Goal: Information Seeking & Learning: Check status

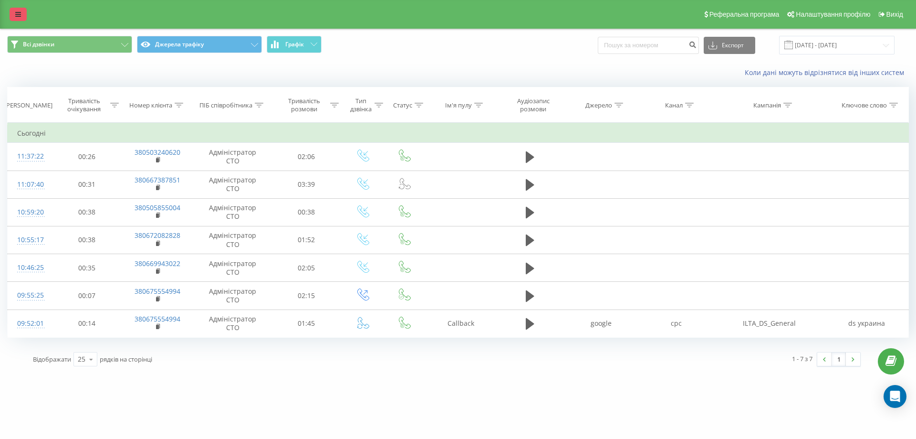
click at [21, 14] on link at bounding box center [18, 14] width 17 height 13
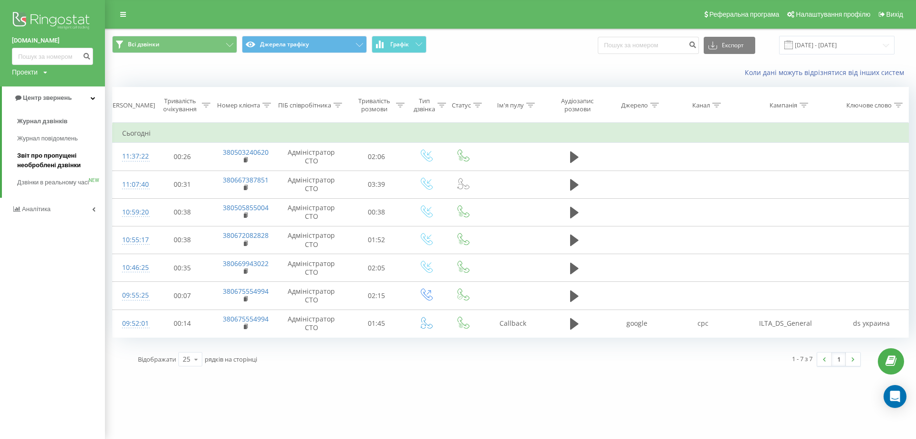
click at [71, 168] on span "Звіт про пропущені необроблені дзвінки" at bounding box center [58, 160] width 83 height 19
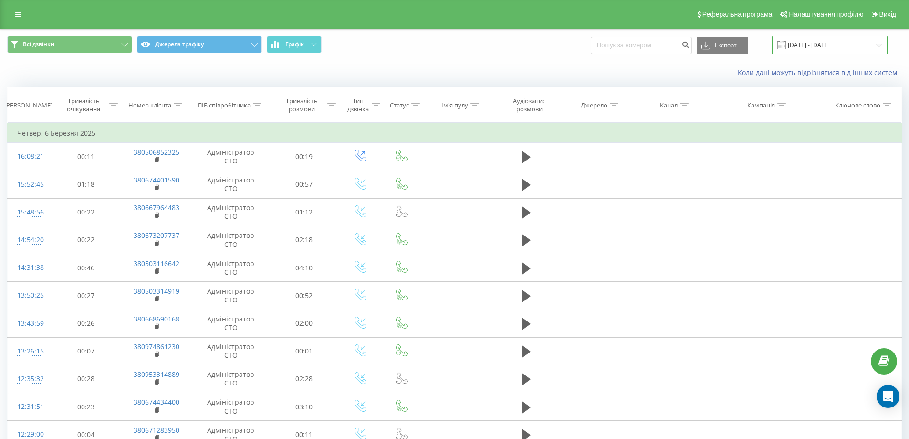
click at [837, 45] on input "[DATE] - [DATE]" at bounding box center [829, 45] width 115 height 19
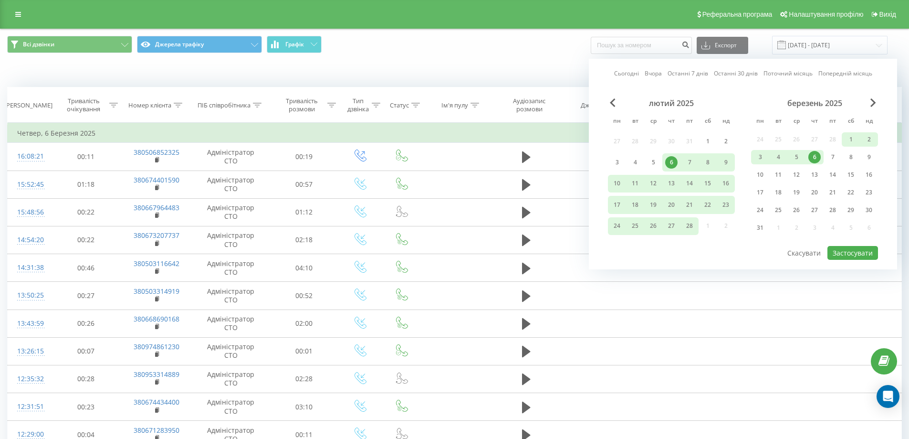
click at [873, 107] on div "березень 2025" at bounding box center [814, 103] width 127 height 10
click at [873, 104] on span "Next Month" at bounding box center [874, 102] width 6 height 9
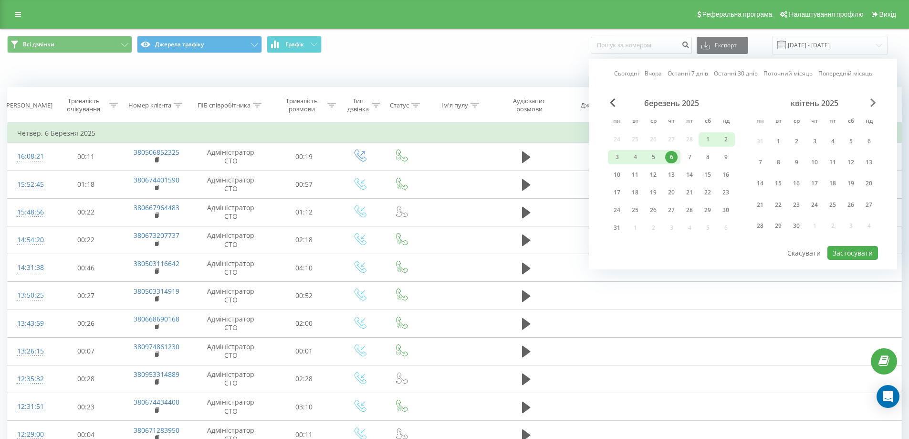
click at [873, 104] on span "Next Month" at bounding box center [874, 102] width 6 height 9
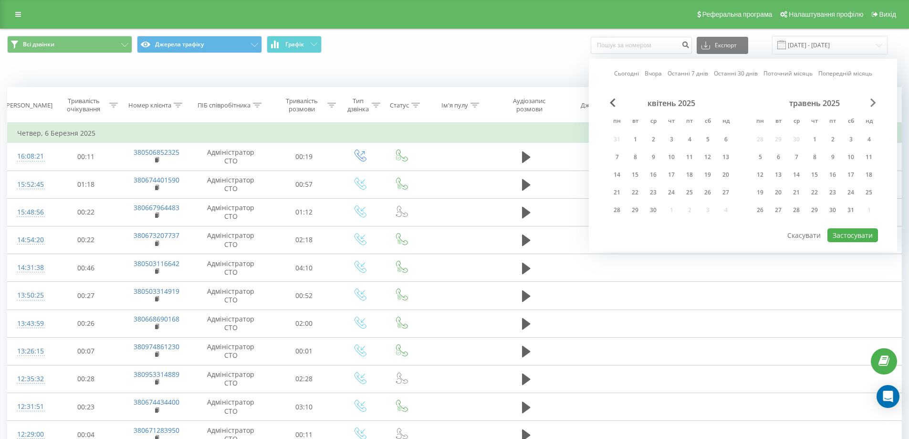
click at [873, 104] on span "Next Month" at bounding box center [874, 102] width 6 height 9
click at [875, 104] on span "Next Month" at bounding box center [874, 102] width 6 height 9
drag, startPoint x: 850, startPoint y: 177, endPoint x: 851, endPoint y: 184, distance: 7.2
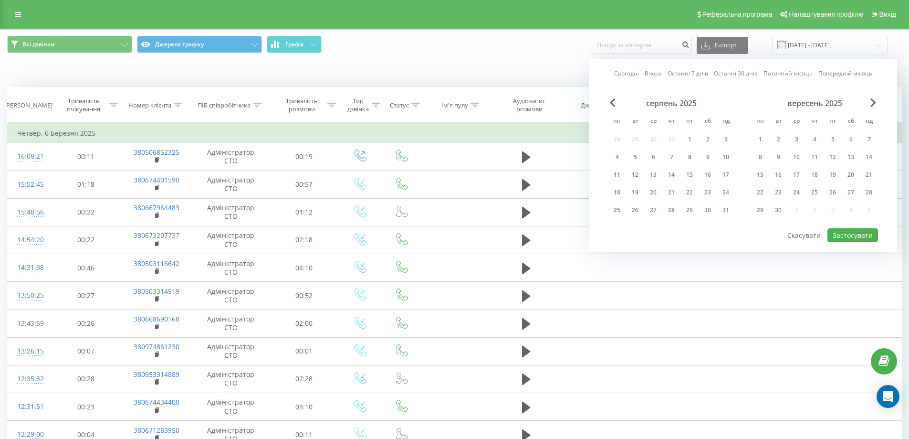
click at [850, 177] on div "20" at bounding box center [851, 174] width 12 height 12
click at [842, 241] on button "Застосувати" at bounding box center [853, 235] width 51 height 14
type input "[DATE] - [DATE]"
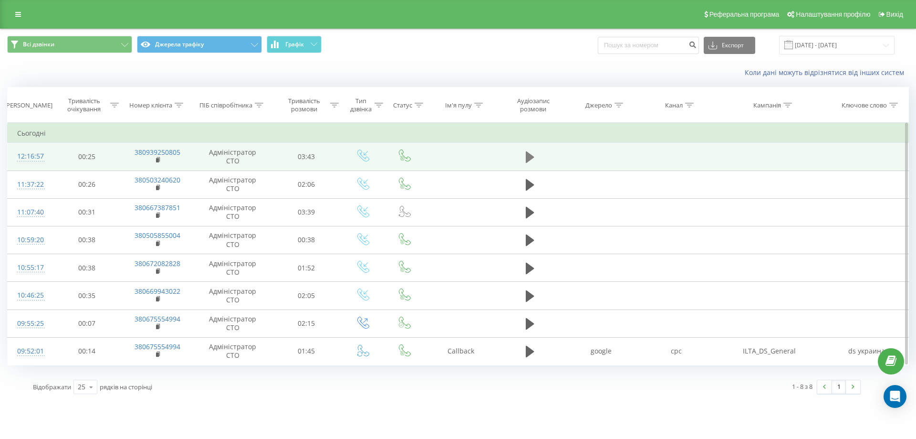
click at [532, 155] on icon at bounding box center [530, 156] width 9 height 11
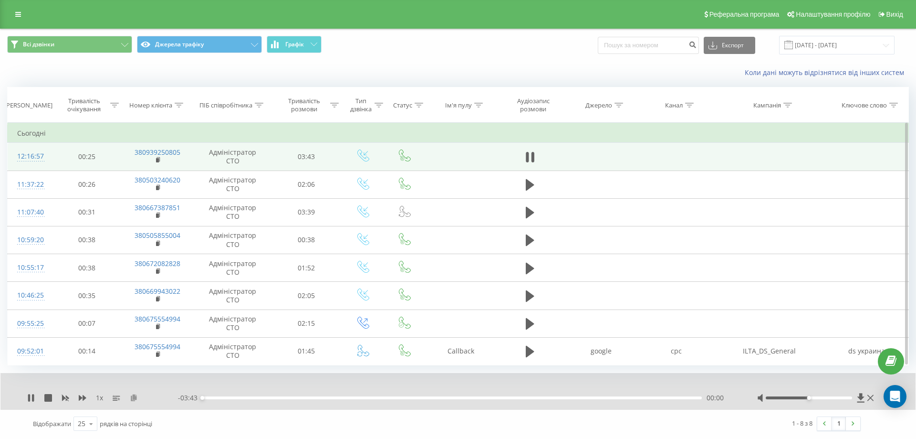
click at [131, 399] on icon at bounding box center [134, 397] width 8 height 7
